Goal: Task Accomplishment & Management: Manage account settings

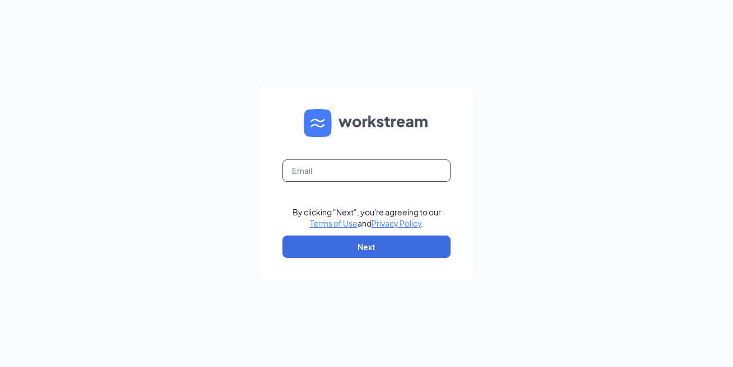
click at [328, 180] on input "text" at bounding box center [366, 171] width 168 height 22
type input "[PERSON_NAME][EMAIL_ADDRESS][DOMAIN_NAME]"
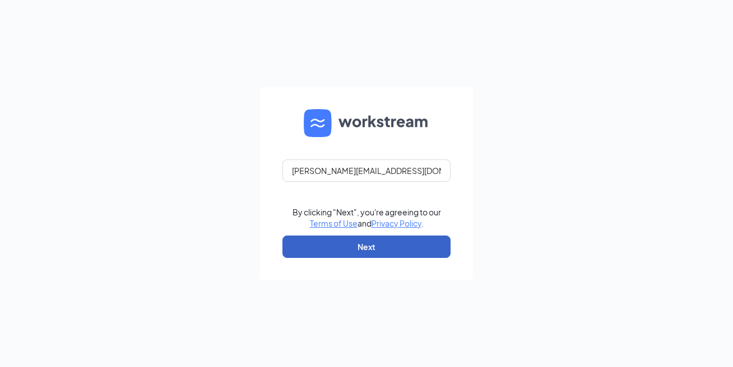
click at [356, 248] on button "Next" at bounding box center [366, 247] width 168 height 22
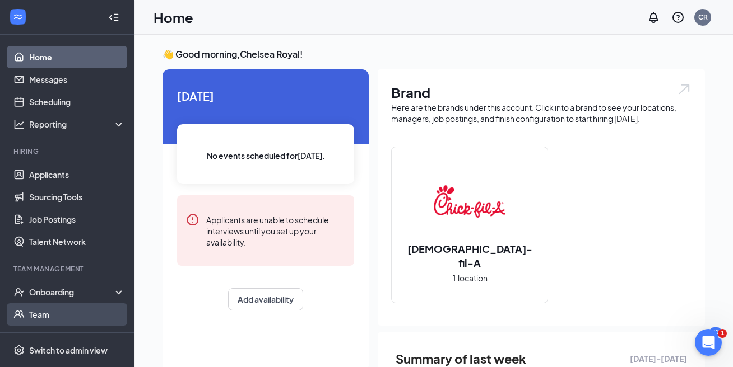
click at [89, 291] on div "Onboarding" at bounding box center [72, 292] width 86 height 11
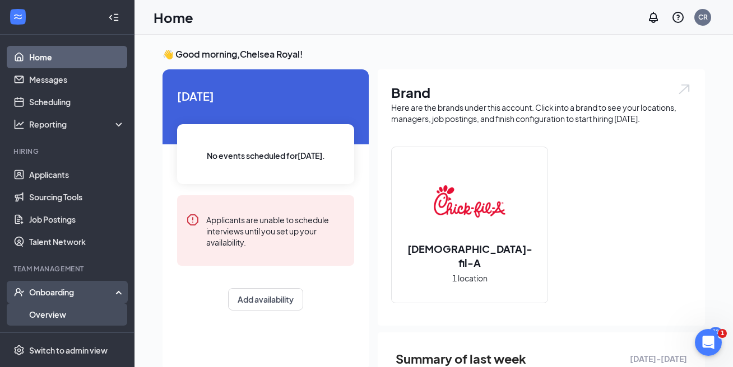
click at [70, 318] on link "Overview" at bounding box center [77, 315] width 96 height 22
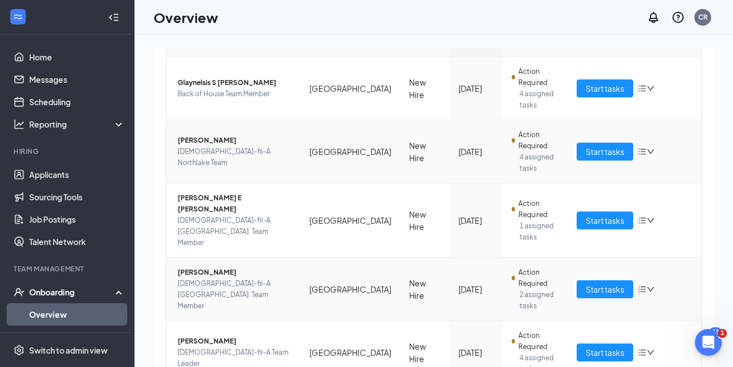
scroll to position [189, 0]
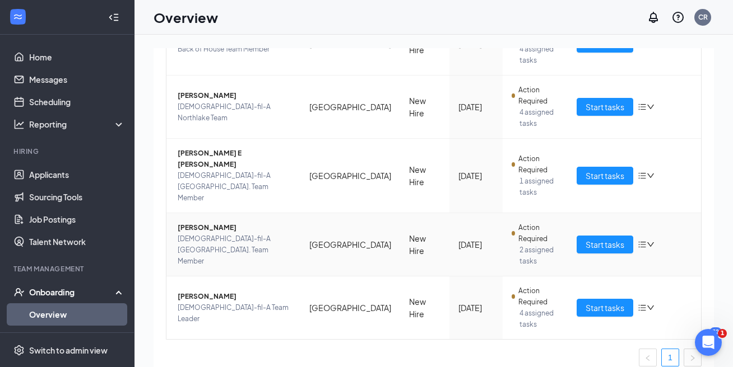
click at [651, 241] on icon "down" at bounding box center [650, 245] width 8 height 8
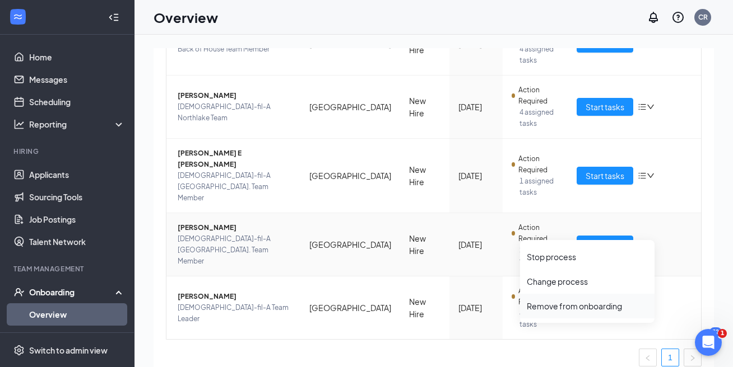
click at [589, 309] on div "Remove from onboarding" at bounding box center [587, 306] width 121 height 11
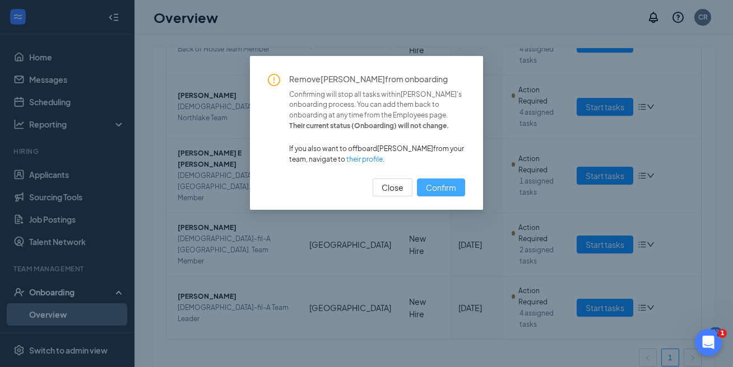
click at [436, 189] on span "Confirm" at bounding box center [441, 187] width 30 height 12
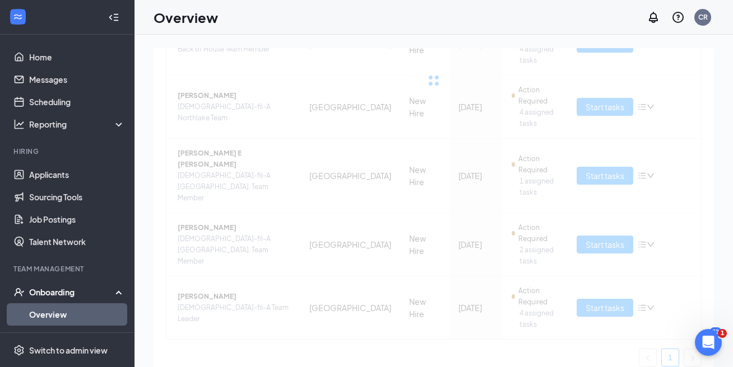
scroll to position [125, 0]
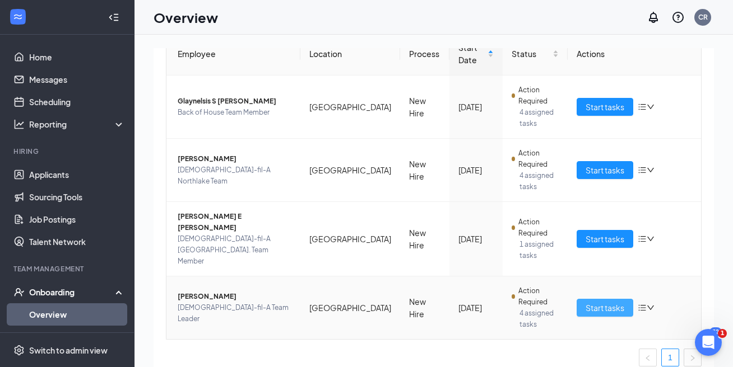
click at [601, 302] on span "Start tasks" at bounding box center [604, 308] width 39 height 12
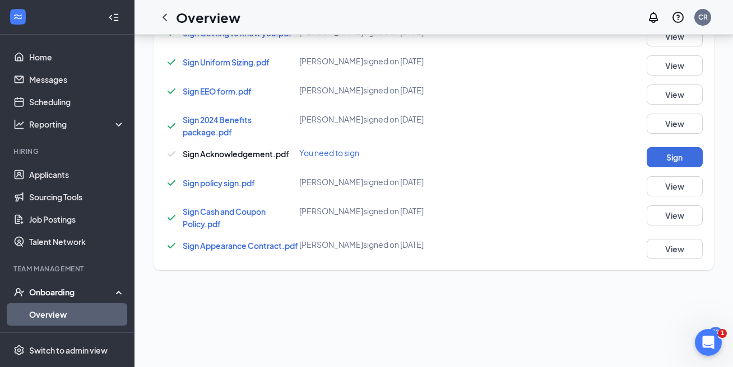
scroll to position [798, 0]
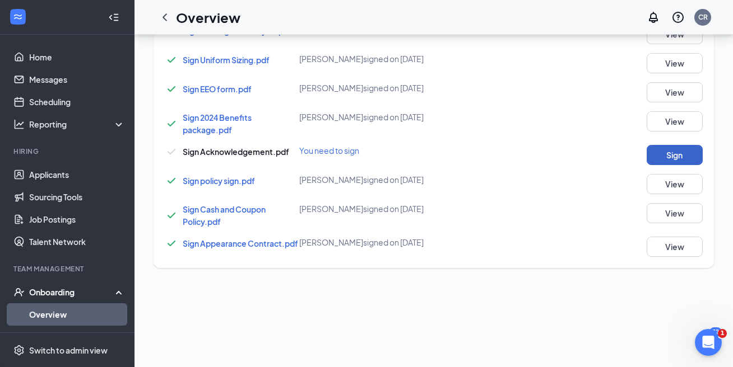
click at [680, 157] on button "Sign" at bounding box center [674, 155] width 56 height 20
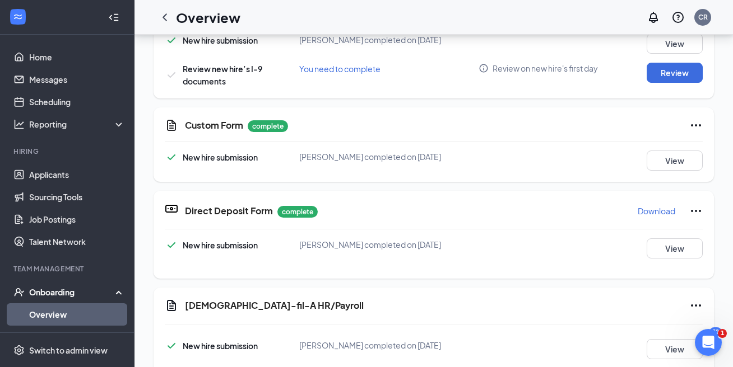
scroll to position [370, 0]
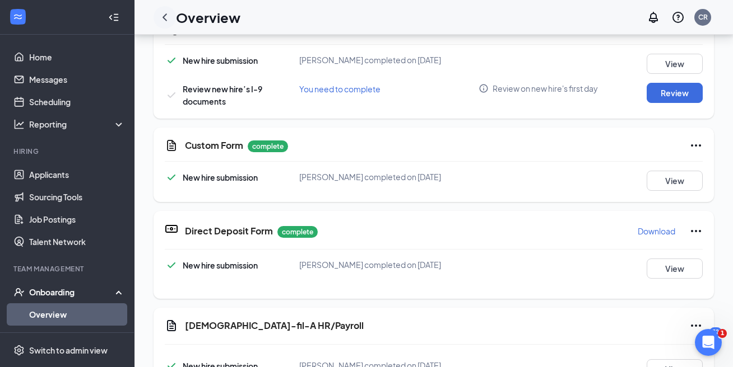
click at [166, 13] on icon "ChevronLeft" at bounding box center [164, 16] width 4 height 7
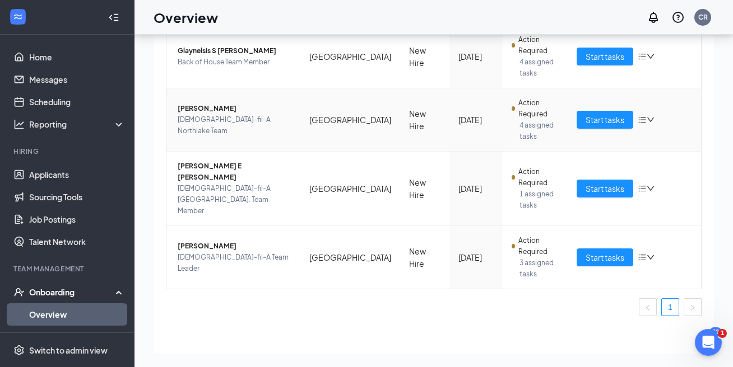
scroll to position [125, 0]
click at [220, 241] on span "[PERSON_NAME]" at bounding box center [235, 246] width 114 height 11
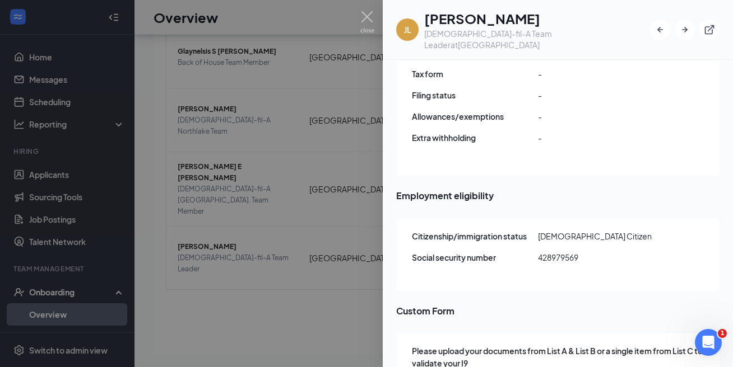
scroll to position [1363, 0]
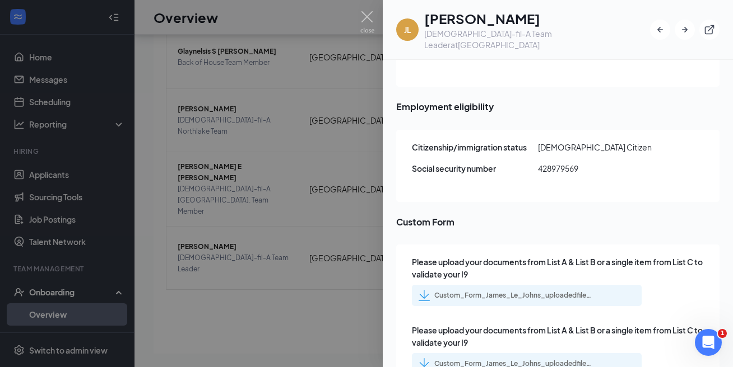
click at [502, 290] on div "Custom_Form_James_Le_Johns_uploadedfile_20250826.pdf.pdf" at bounding box center [504, 295] width 173 height 11
click at [510, 360] on div "Custom_Form_James_Le_Johns_uploadedfile_20250826.pdf.pdf" at bounding box center [512, 364] width 157 height 9
click at [366, 137] on div at bounding box center [366, 183] width 733 height 367
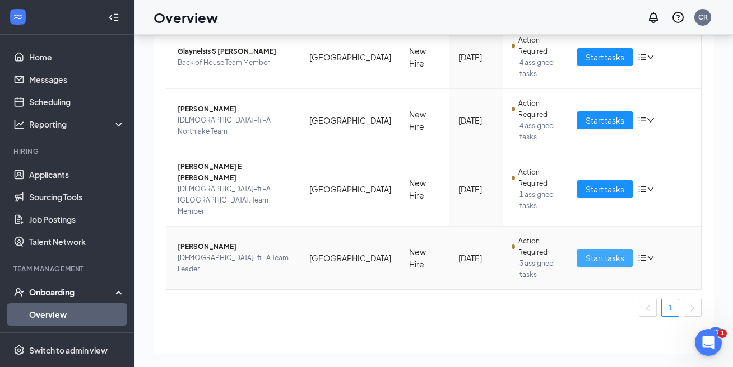
click at [606, 252] on span "Start tasks" at bounding box center [604, 258] width 39 height 12
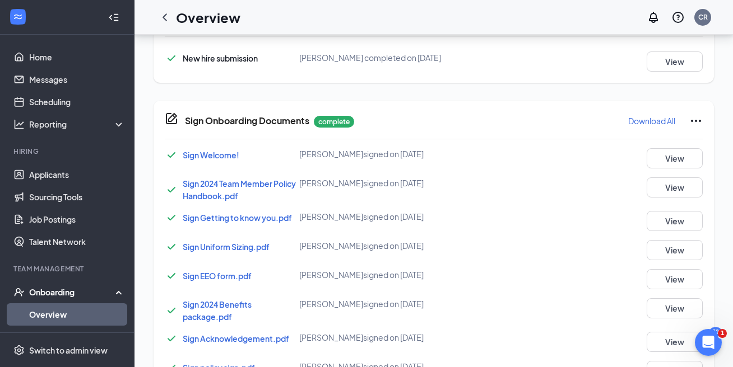
scroll to position [560, 0]
click at [167, 20] on icon "ChevronLeft" at bounding box center [164, 17] width 13 height 13
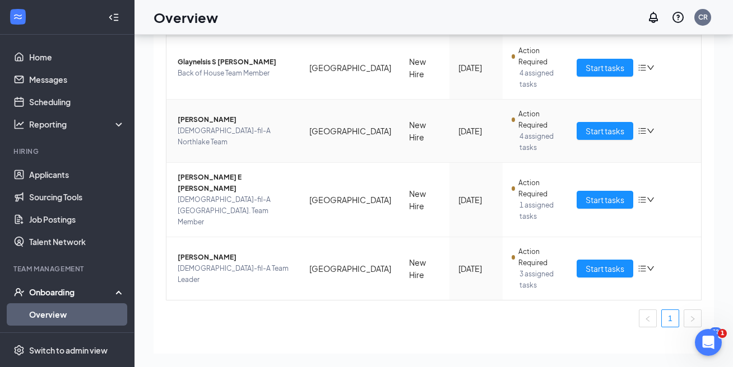
scroll to position [115, 0]
click at [593, 262] on span "Start tasks" at bounding box center [604, 268] width 39 height 12
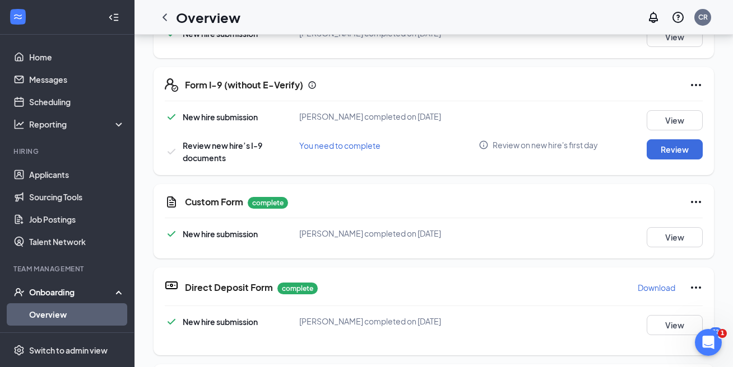
scroll to position [190, 0]
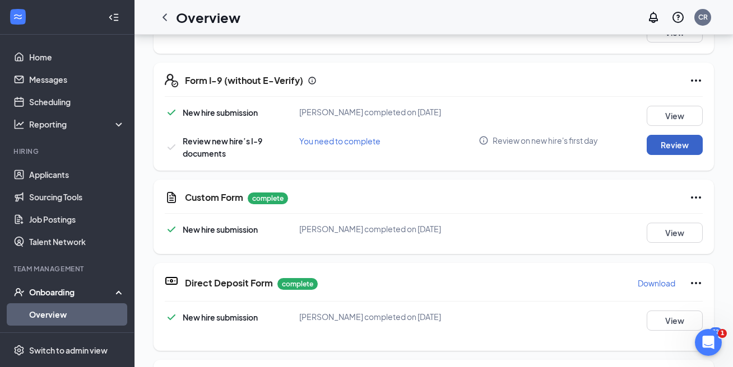
click at [675, 145] on button "Review" at bounding box center [674, 145] width 56 height 20
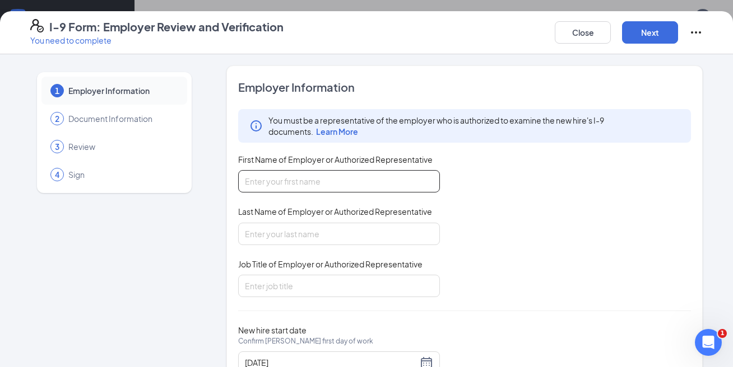
click at [295, 171] on input "First Name of Employer or Authorized Representative" at bounding box center [339, 181] width 202 height 22
type input "Chelsea"
type input "Royal"
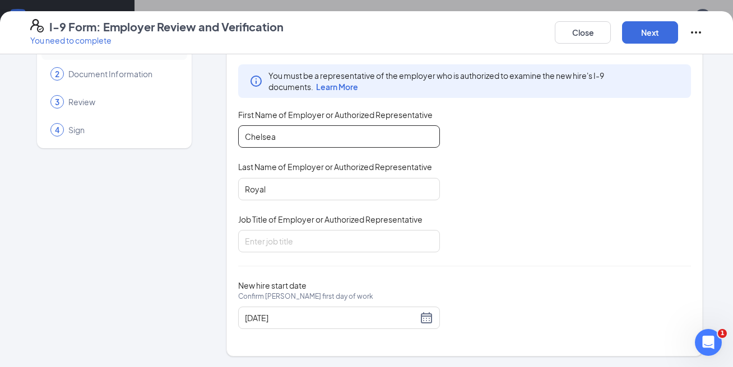
scroll to position [0, 0]
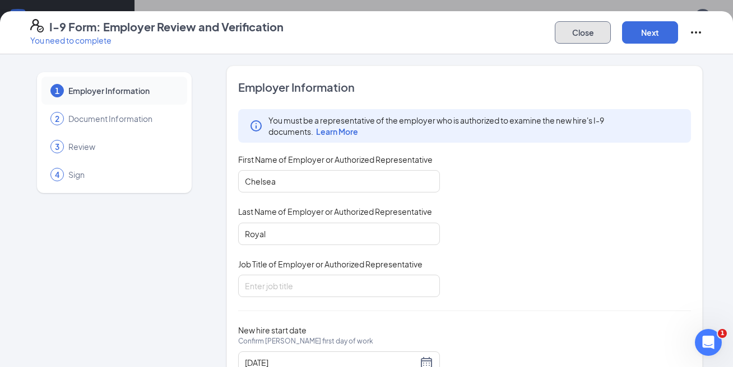
click at [567, 26] on button "Close" at bounding box center [583, 32] width 56 height 22
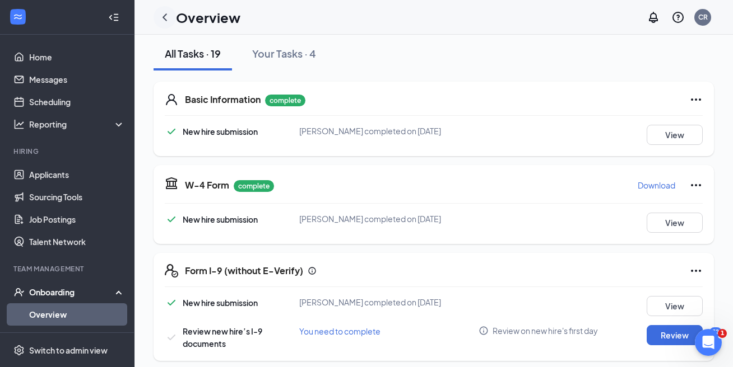
click at [166, 16] on icon "ChevronLeft" at bounding box center [164, 17] width 13 height 13
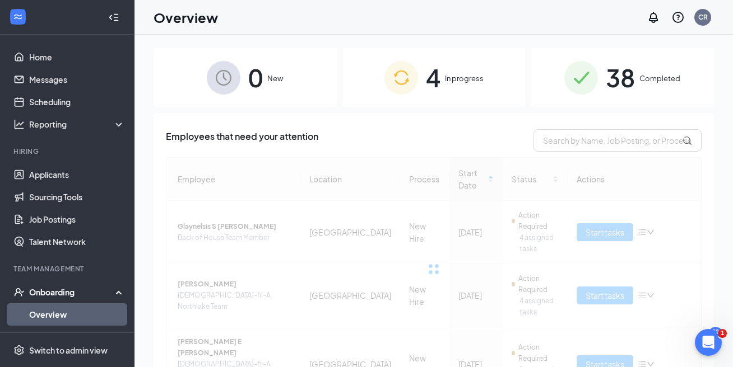
scroll to position [125, 0]
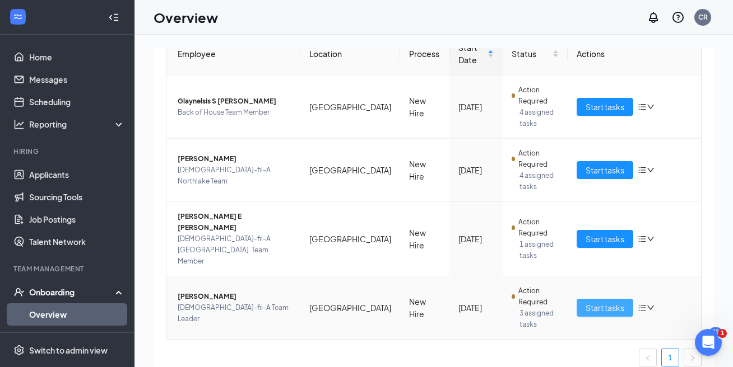
click at [597, 302] on span "Start tasks" at bounding box center [604, 308] width 39 height 12
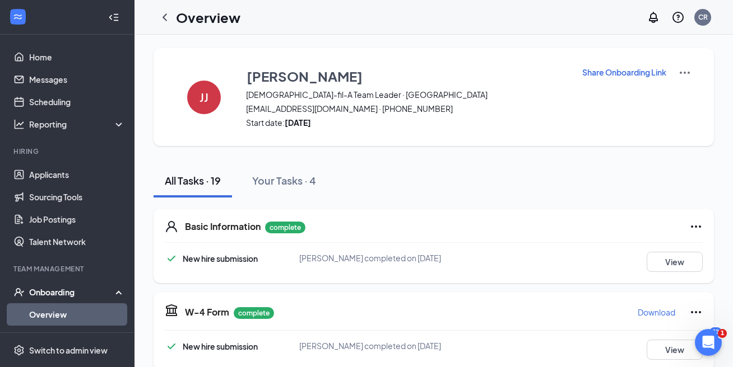
scroll to position [127, 0]
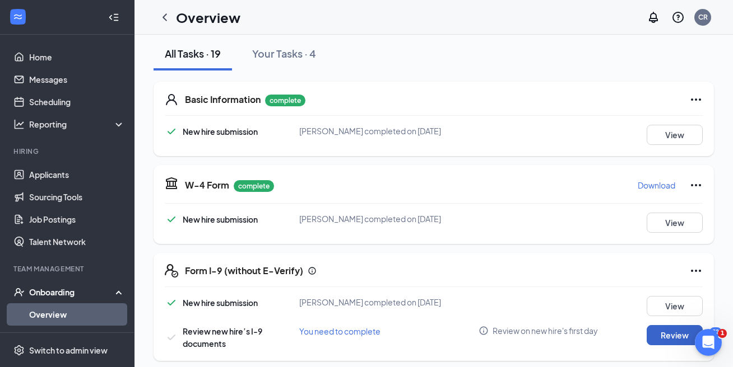
click at [653, 330] on button "Review" at bounding box center [674, 335] width 56 height 20
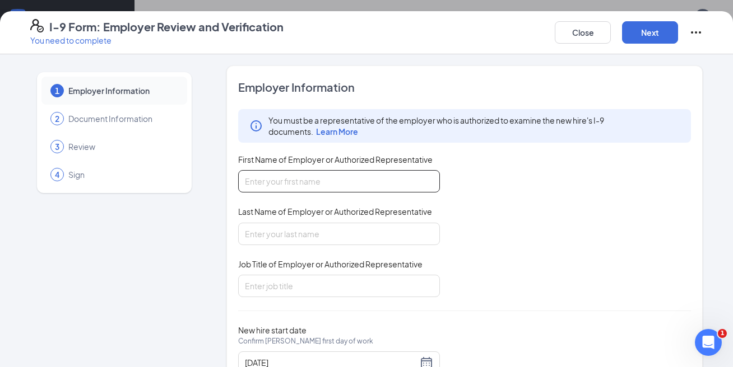
click at [307, 182] on input "First Name of Employer or Authorized Representative" at bounding box center [339, 181] width 202 height 22
type input "Chelsea"
type input "Royal"
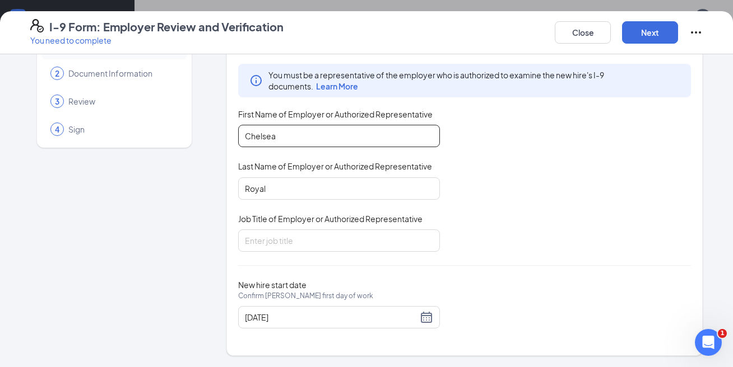
scroll to position [45, 0]
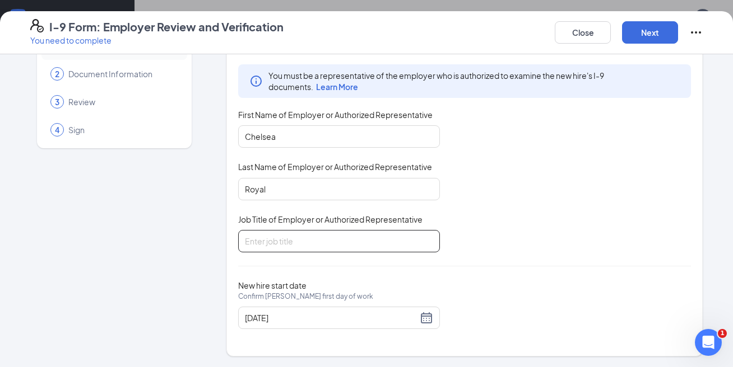
click at [286, 239] on input "Job Title of Employer or Authorized Representative" at bounding box center [339, 241] width 202 height 22
type input "Talent Associate"
click at [659, 26] on button "Next" at bounding box center [650, 32] width 56 height 22
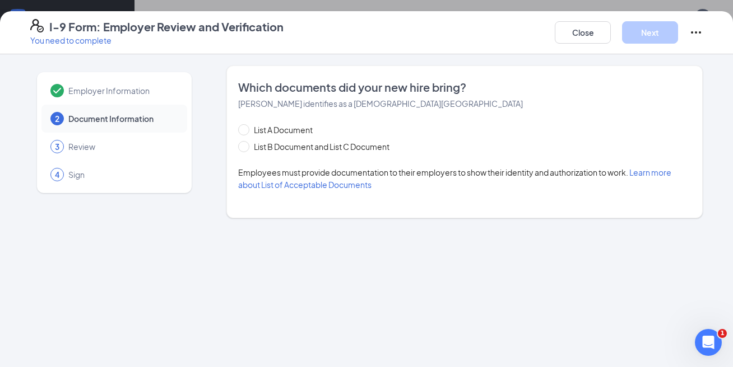
scroll to position [0, 0]
click at [241, 142] on input "List B Document and List C Document" at bounding box center [242, 145] width 8 height 8
radio input "true"
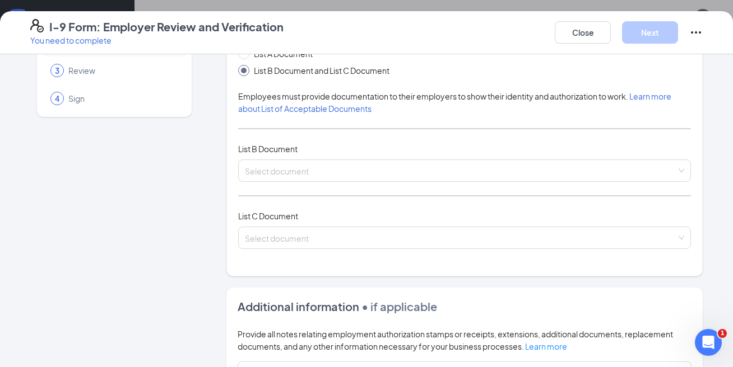
scroll to position [84, 0]
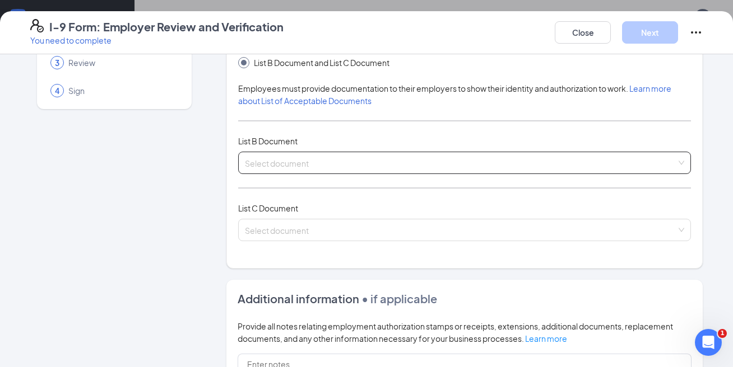
click at [278, 167] on input "search" at bounding box center [460, 160] width 431 height 17
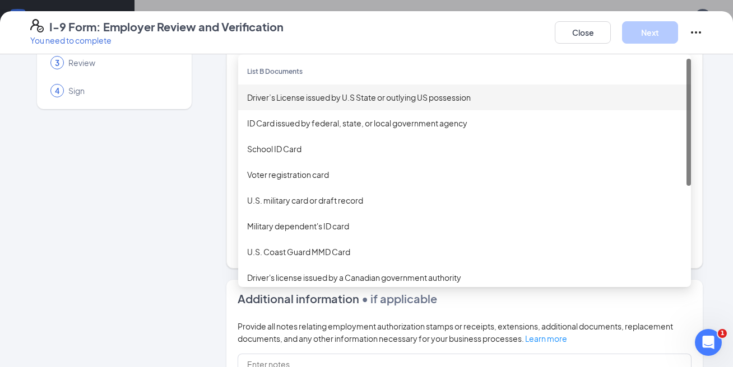
click at [306, 96] on div "Driver’s License issued by U.S State or outlying US possession" at bounding box center [464, 97] width 435 height 12
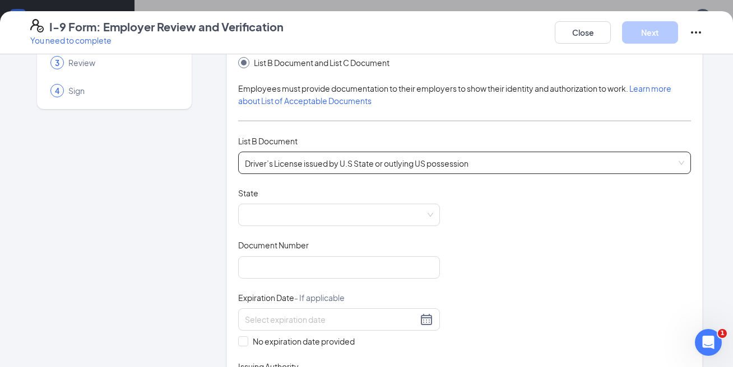
scroll to position [147, 0]
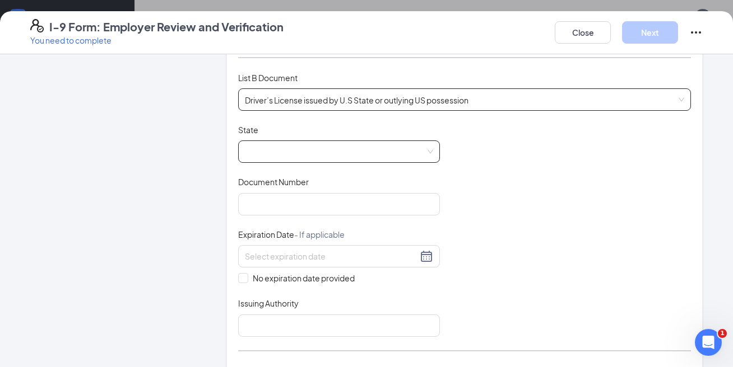
click at [291, 156] on span at bounding box center [339, 151] width 188 height 21
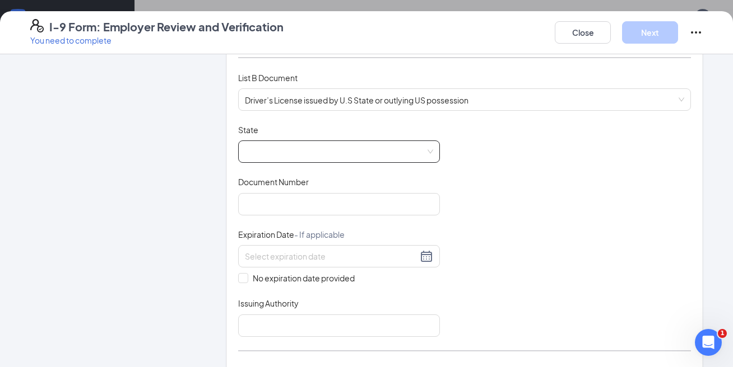
scroll to position [0, 0]
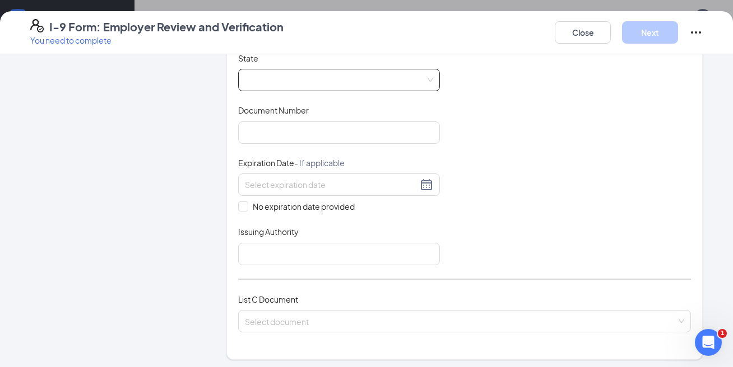
click at [292, 81] on span at bounding box center [339, 79] width 188 height 21
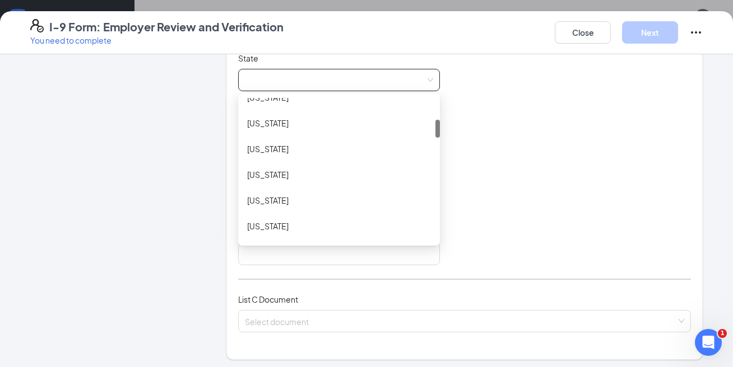
click at [291, 194] on div "[US_STATE]" at bounding box center [339, 201] width 202 height 26
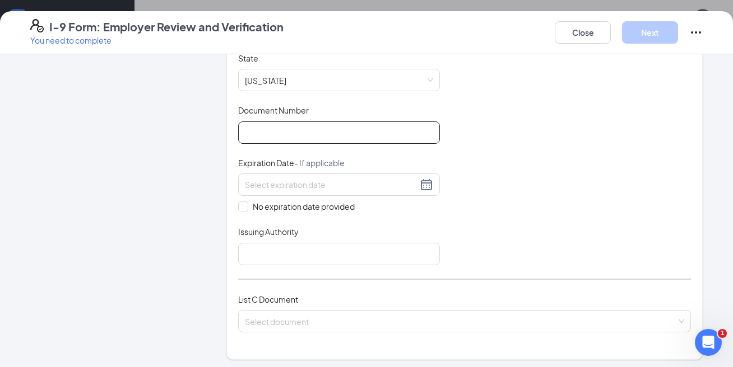
click at [287, 133] on input "Document Number" at bounding box center [339, 133] width 202 height 22
type input "J634-450-06-900-0"
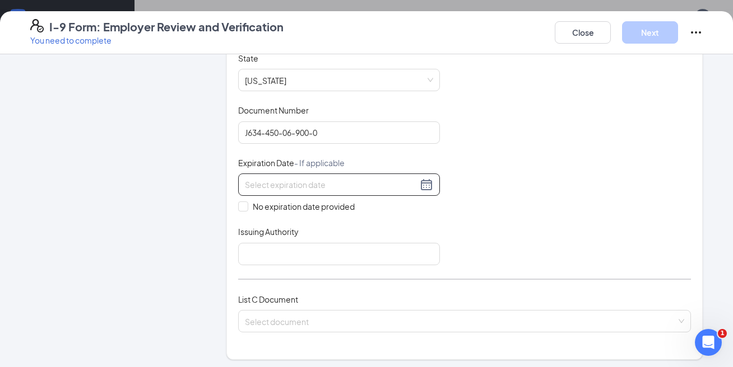
click at [323, 188] on input at bounding box center [331, 185] width 173 height 12
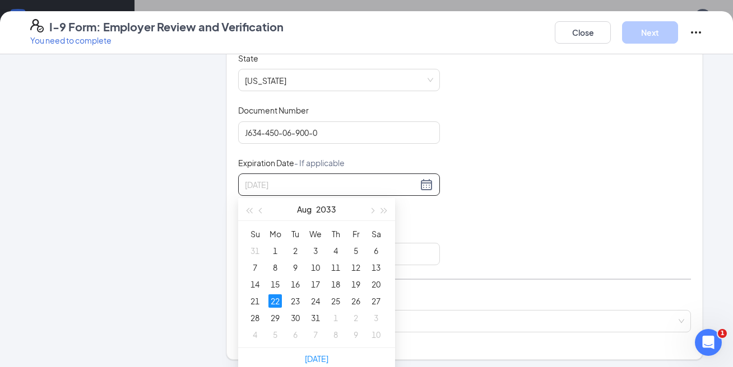
click at [275, 297] on div "22" at bounding box center [274, 301] width 13 height 13
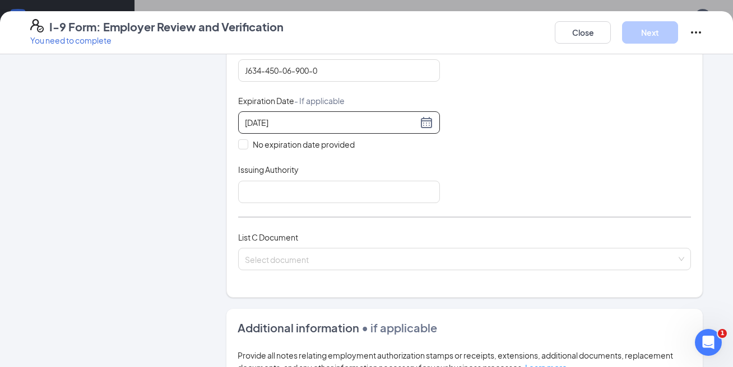
scroll to position [292, 0]
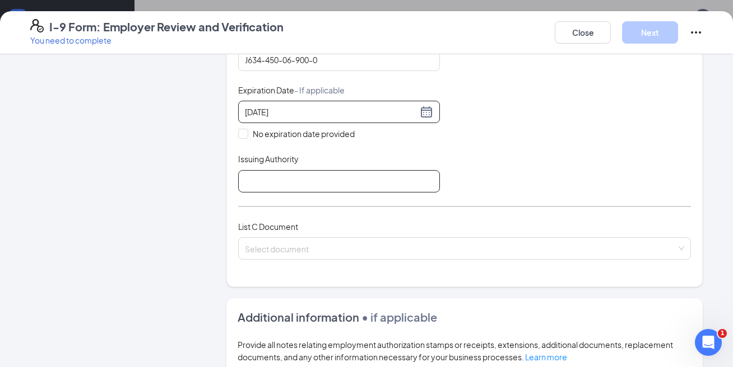
type input "[DATE]"
click at [303, 184] on input "Issuing Authority" at bounding box center [339, 181] width 202 height 22
type input "FL"
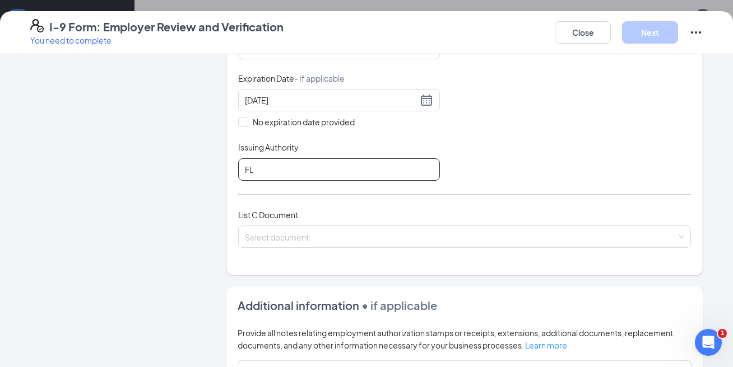
scroll to position [305, 0]
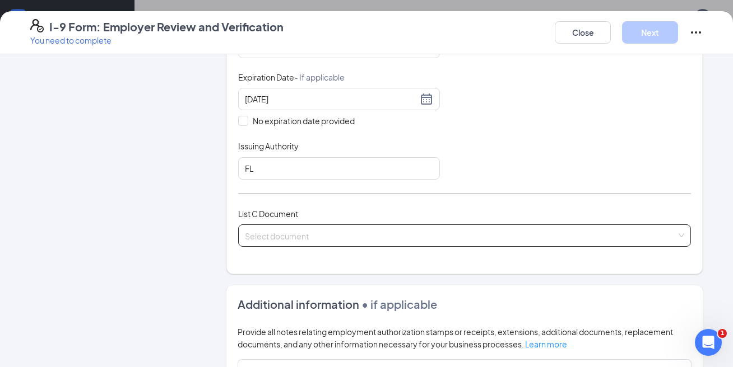
click at [290, 241] on input "search" at bounding box center [460, 233] width 431 height 17
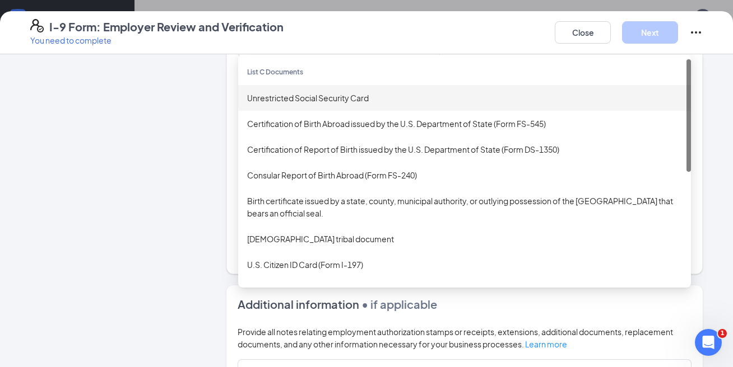
click at [310, 92] on div "Unrestricted Social Security Card" at bounding box center [464, 98] width 435 height 12
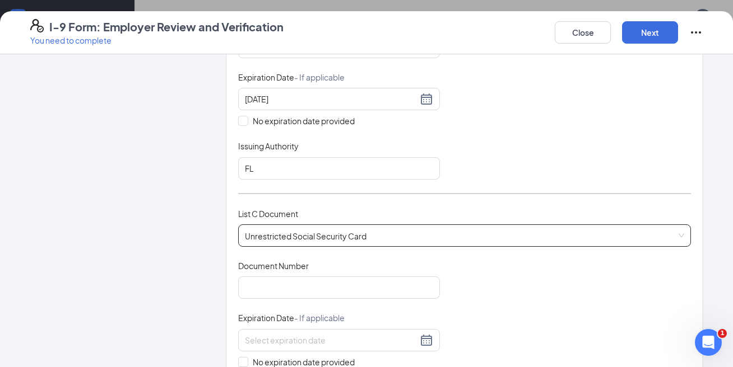
scroll to position [392, 0]
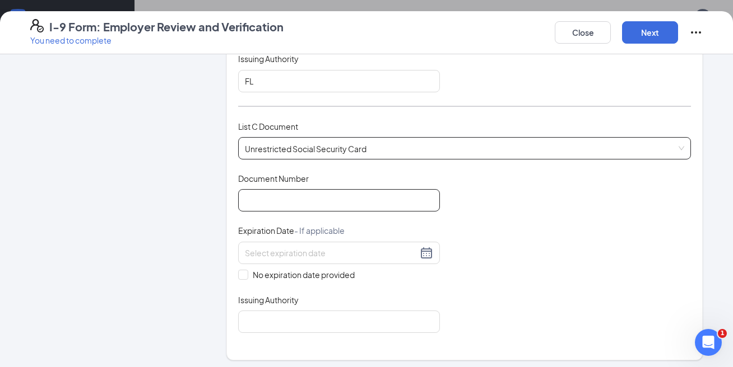
click at [293, 203] on input "Document Number" at bounding box center [339, 200] width 202 height 22
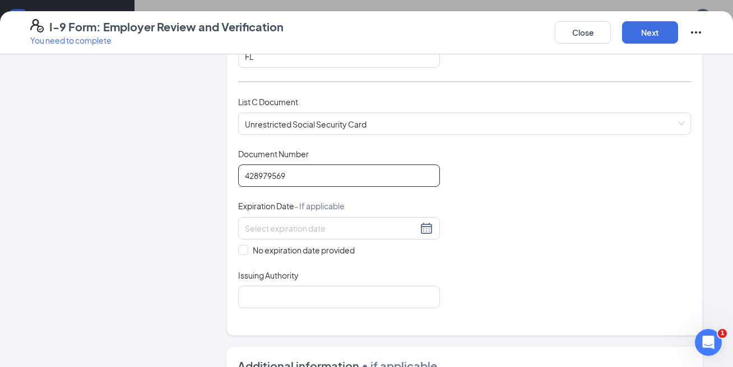
scroll to position [421, 0]
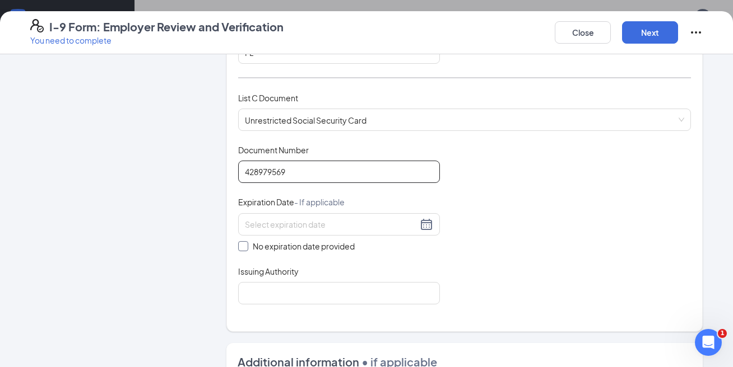
type input "428979569"
click at [240, 246] on input "No expiration date provided" at bounding box center [242, 245] width 8 height 8
checkbox input "true"
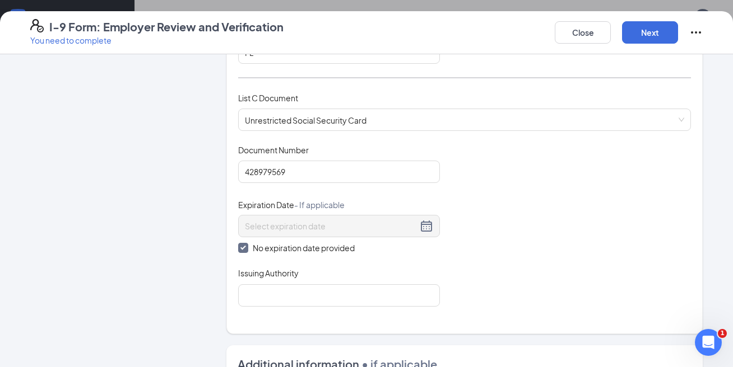
scroll to position [487, 0]
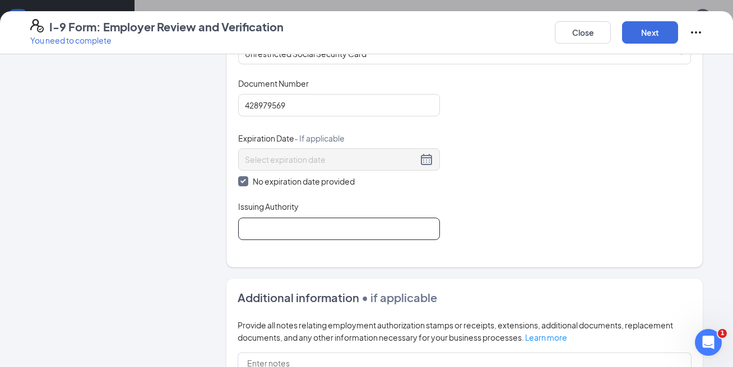
click at [280, 223] on input "Issuing Authority" at bounding box center [339, 229] width 202 height 22
type input "Social Security Administration"
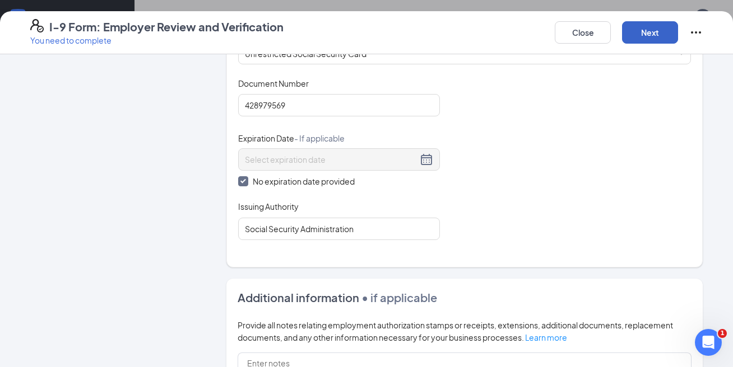
click at [654, 36] on button "Next" at bounding box center [650, 32] width 56 height 22
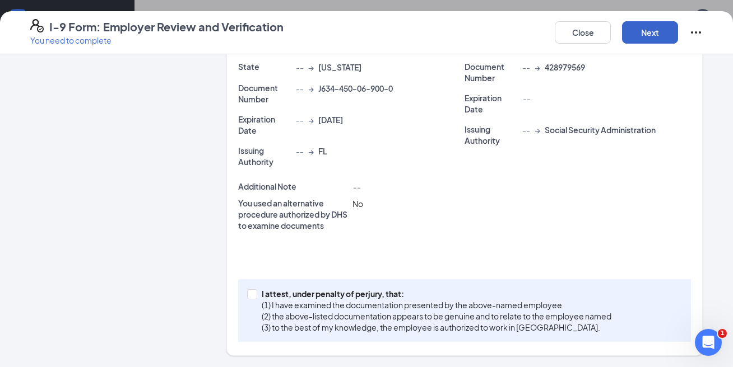
scroll to position [13, 0]
click at [254, 294] on input "I attest, under penalty of [PERSON_NAME], that: (1) I have examined the documen…" at bounding box center [251, 294] width 8 height 8
checkbox input "true"
click at [654, 31] on button "Next" at bounding box center [650, 32] width 56 height 22
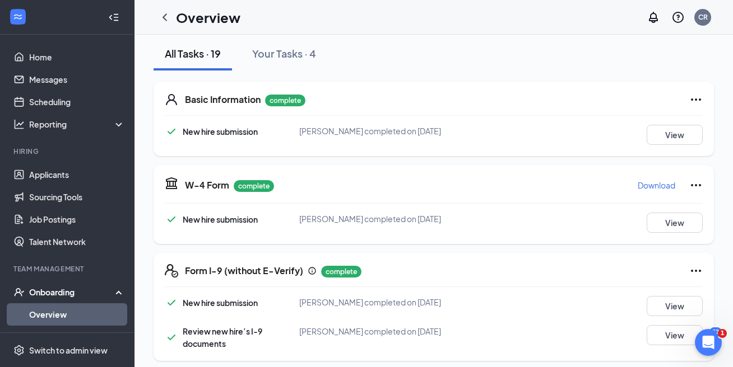
click at [176, 15] on h1 "Overview" at bounding box center [208, 17] width 64 height 19
click at [163, 15] on icon "ChevronLeft" at bounding box center [164, 17] width 13 height 13
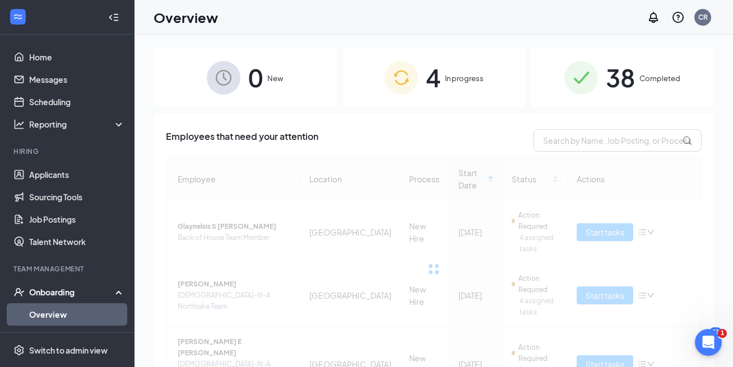
scroll to position [125, 0]
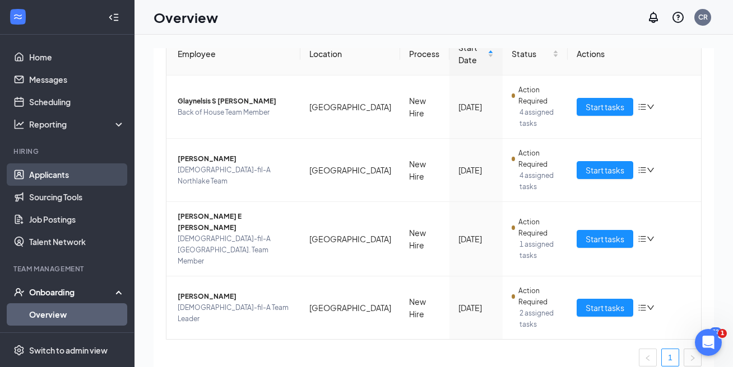
click at [59, 175] on link "Applicants" at bounding box center [77, 175] width 96 height 22
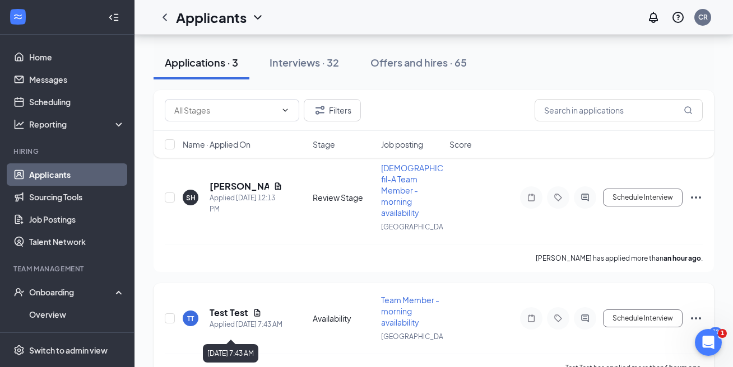
scroll to position [119, 0]
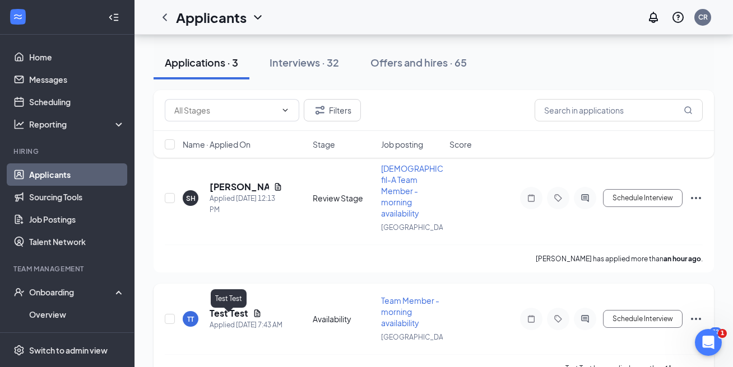
click at [220, 319] on h5 "Test Test" at bounding box center [228, 314] width 39 height 12
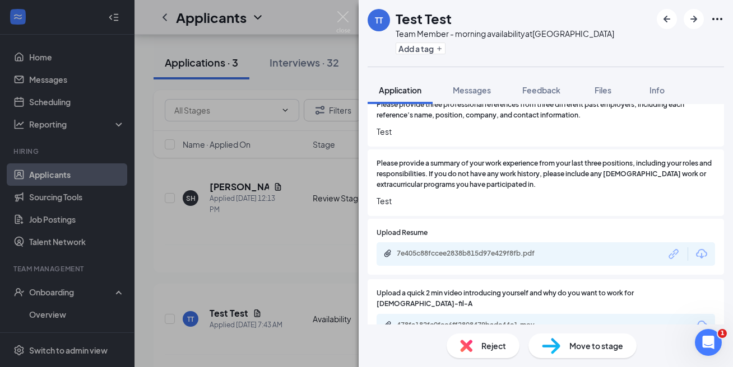
scroll to position [506, 0]
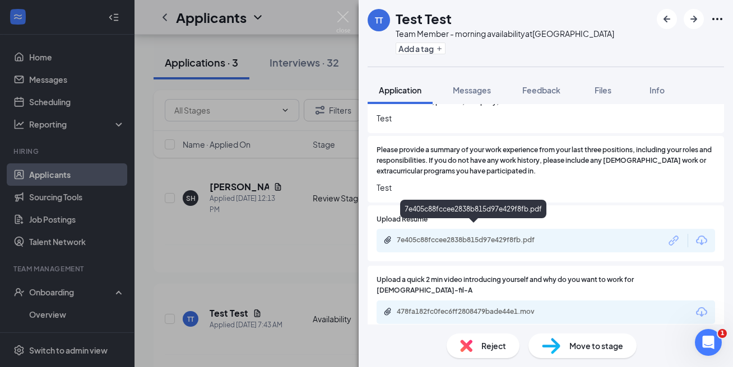
click at [461, 236] on div "7e405c88fccee2838b815d97e429f8fb.pdf" at bounding box center [475, 240] width 157 height 9
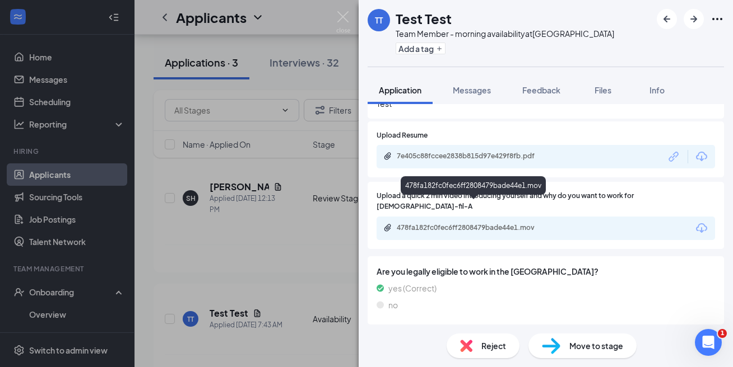
click at [401, 224] on div "478fa182fc0fec6ff2808479bade44e1.mov" at bounding box center [475, 228] width 157 height 9
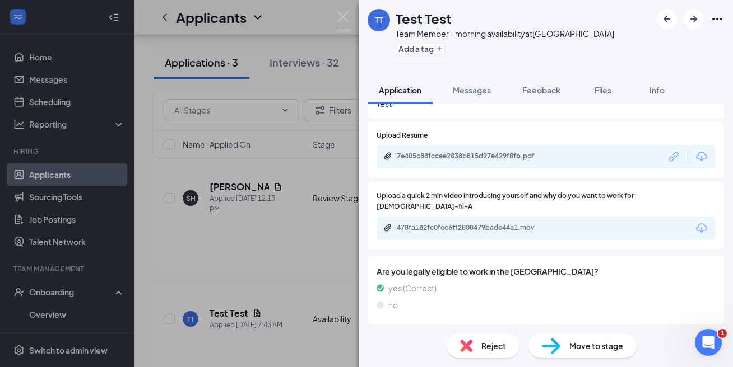
click at [286, 234] on div "TT Test Test Team Member - morning availability at [GEOGRAPHIC_DATA] Add a tag …" at bounding box center [366, 183] width 733 height 367
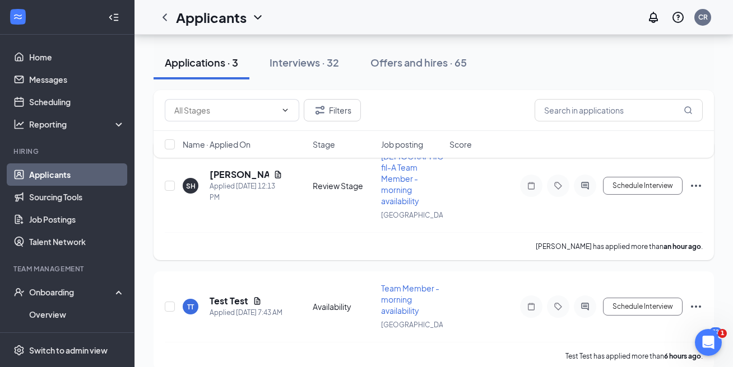
scroll to position [126, 0]
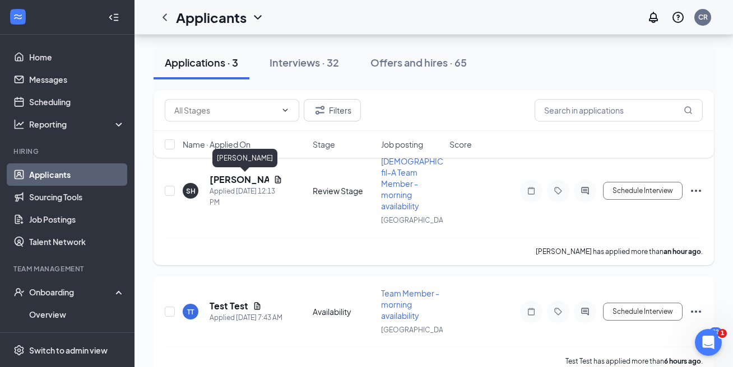
click at [229, 181] on h5 "[PERSON_NAME]" at bounding box center [238, 180] width 59 height 12
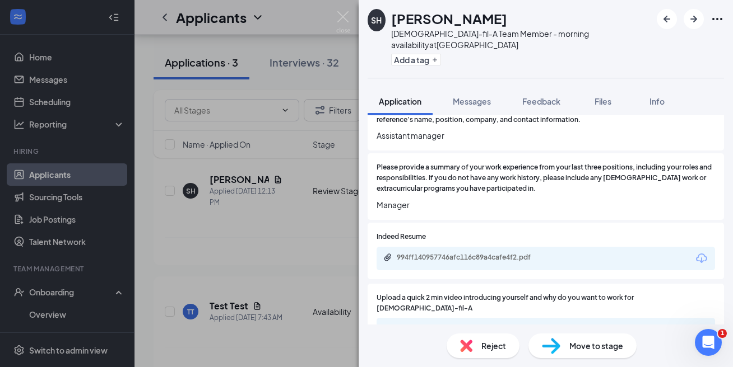
scroll to position [519, 0]
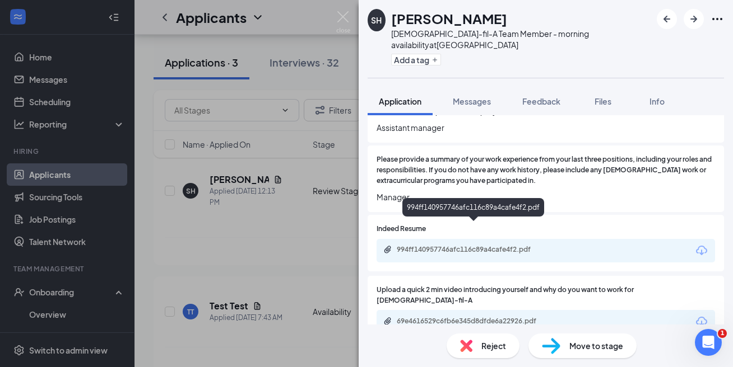
click at [448, 245] on div "994ff140957746afc116c89a4cafe4f2.pdf" at bounding box center [475, 249] width 157 height 9
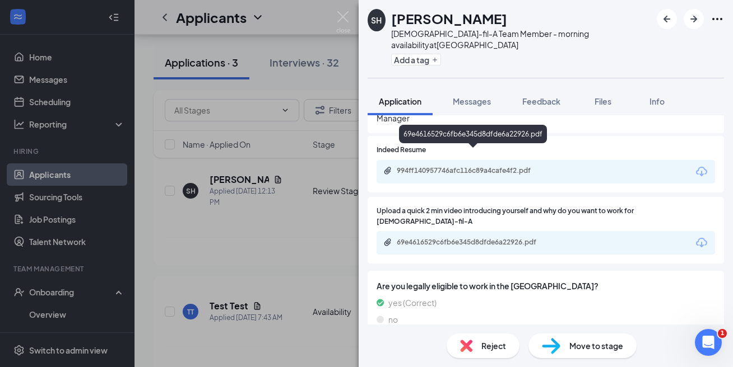
scroll to position [599, 0]
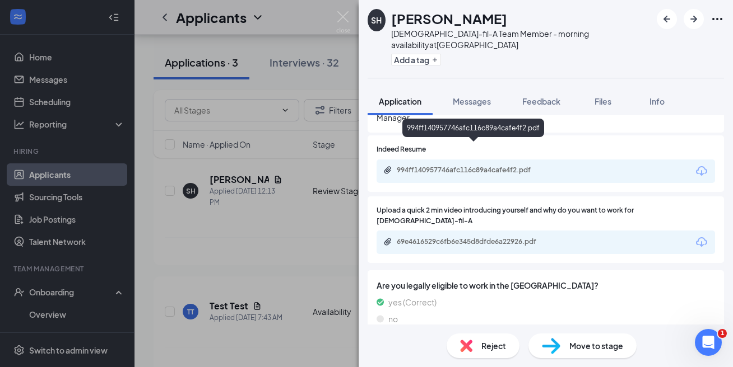
click at [453, 166] on div "994ff140957746afc116c89a4cafe4f2.pdf" at bounding box center [475, 170] width 157 height 9
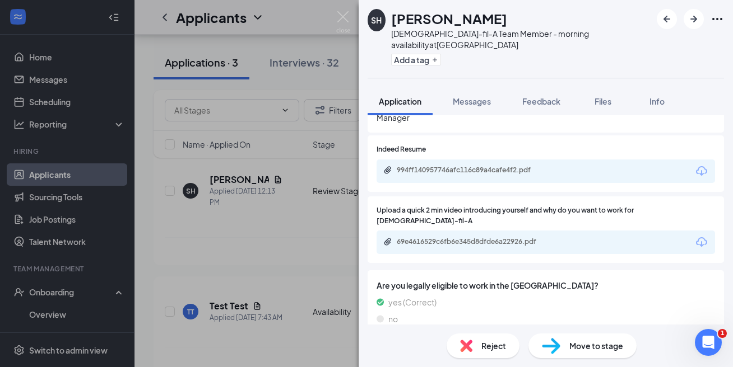
click at [451, 238] on div "69e4616529c6fb6e345d8dfde6a22926.pdf" at bounding box center [475, 242] width 157 height 9
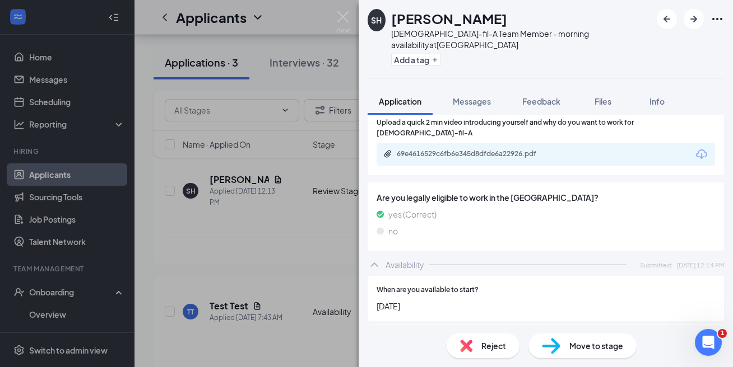
scroll to position [697, 0]
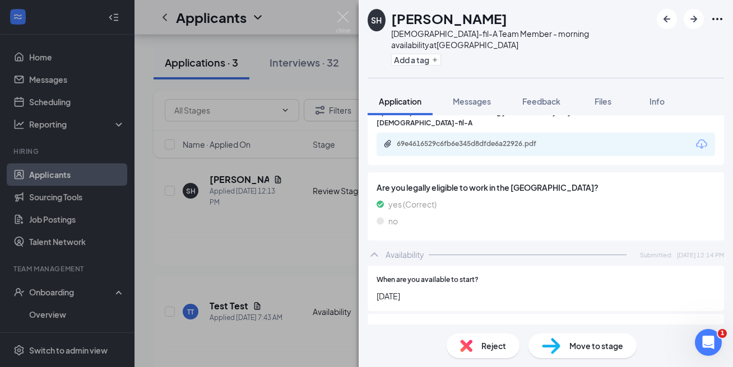
click at [469, 347] on img at bounding box center [466, 346] width 12 height 12
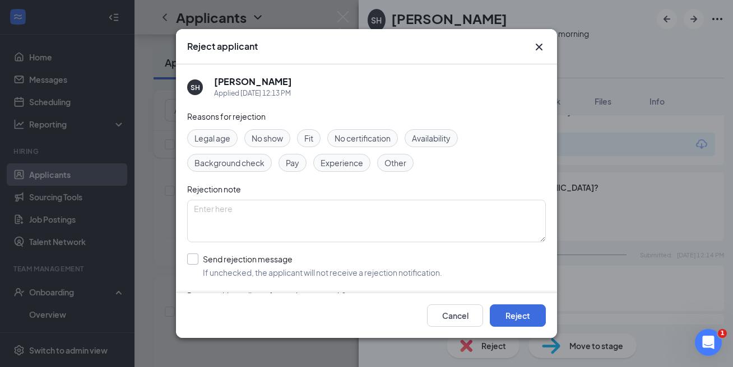
click at [192, 264] on input "Send rejection message If unchecked, the applicant will not receive a rejection…" at bounding box center [314, 266] width 255 height 25
checkbox input "true"
click at [509, 312] on button "Reject" at bounding box center [518, 316] width 56 height 22
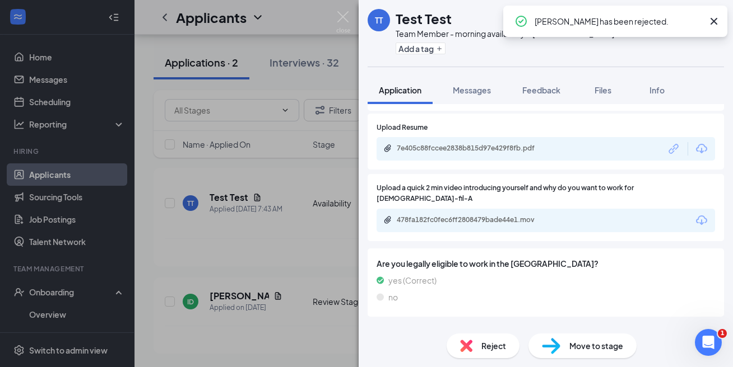
scroll to position [596, 0]
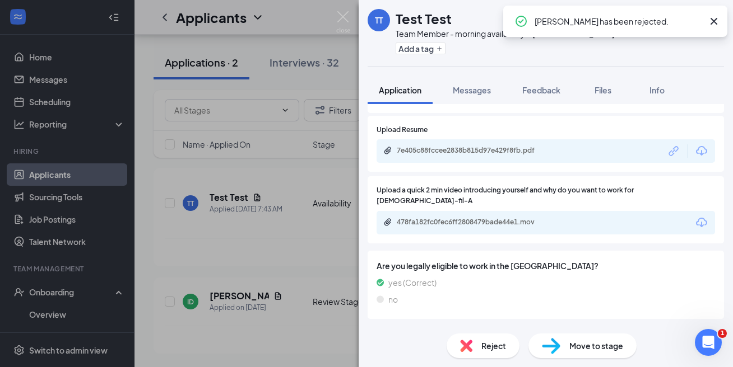
click at [309, 138] on div "TT Test Test Team Member - morning availability at [GEOGRAPHIC_DATA] Add a tag …" at bounding box center [366, 183] width 733 height 367
